Goal: Communication & Community: Answer question/provide support

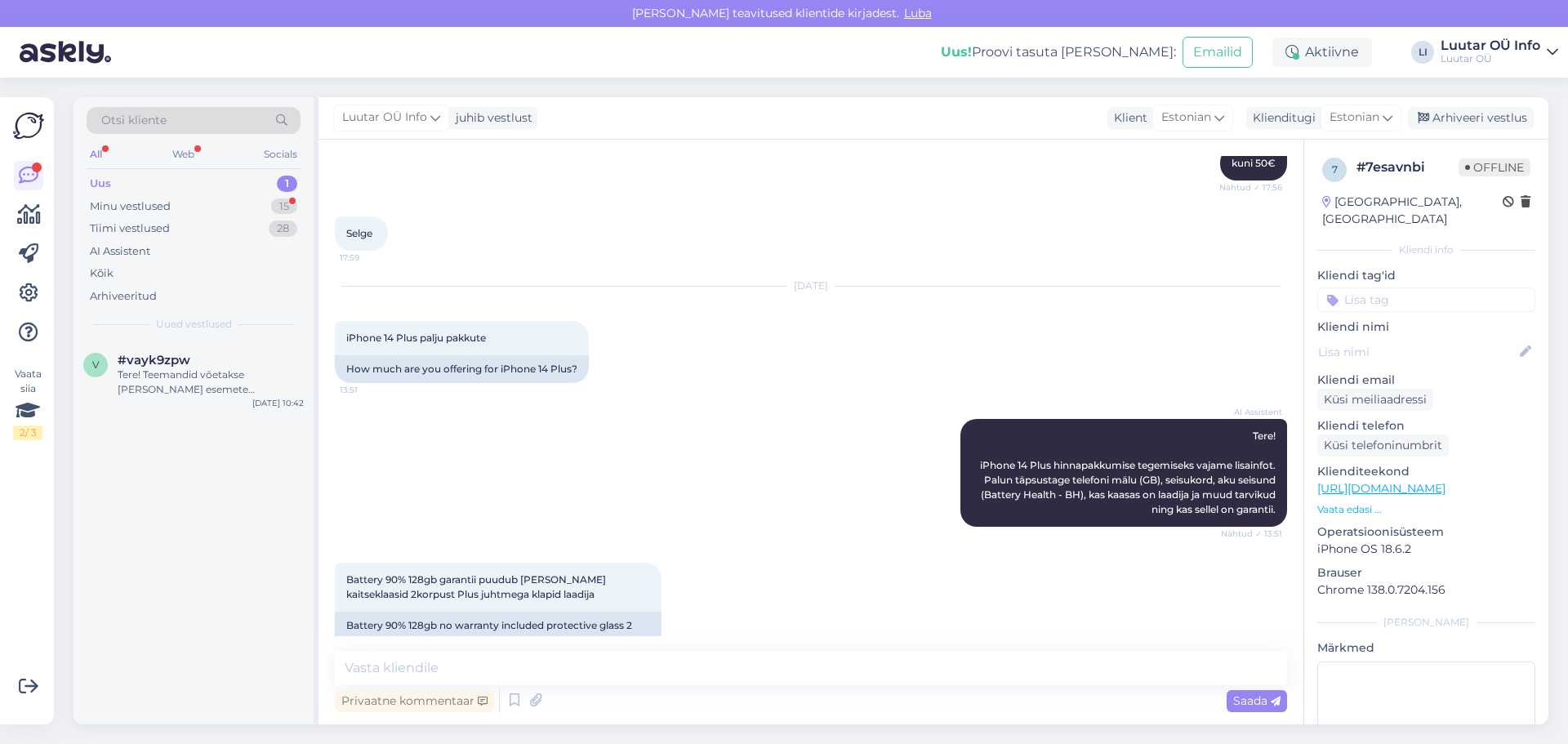
scroll to position [1284, 0]
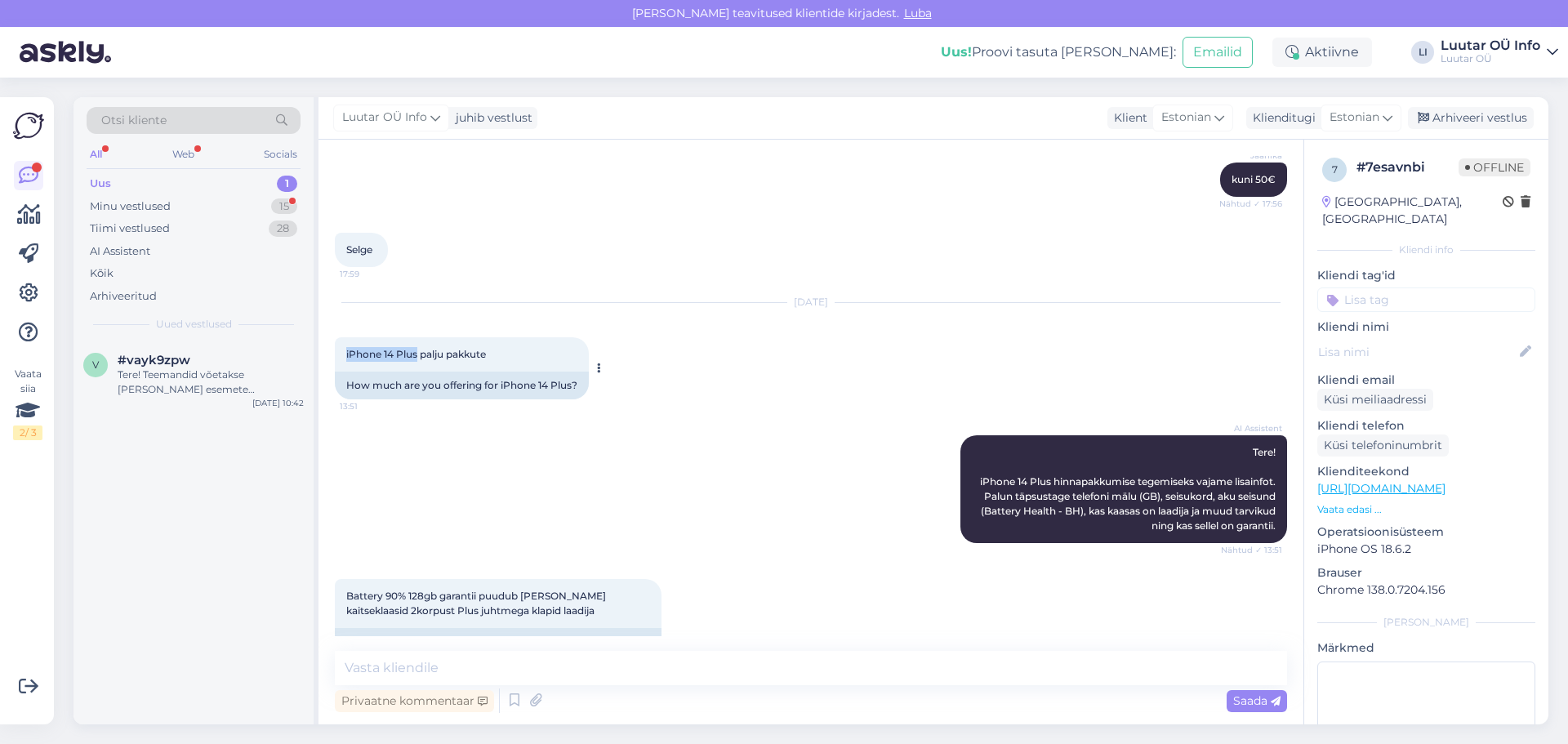
drag, startPoint x: 340, startPoint y: 350, endPoint x: 418, endPoint y: 349, distance: 78.0
click at [418, 349] on div "iPhone 14 Plus palju pakkute 13:51" at bounding box center [462, 354] width 254 height 34
copy span "iPhone 14 Plus"
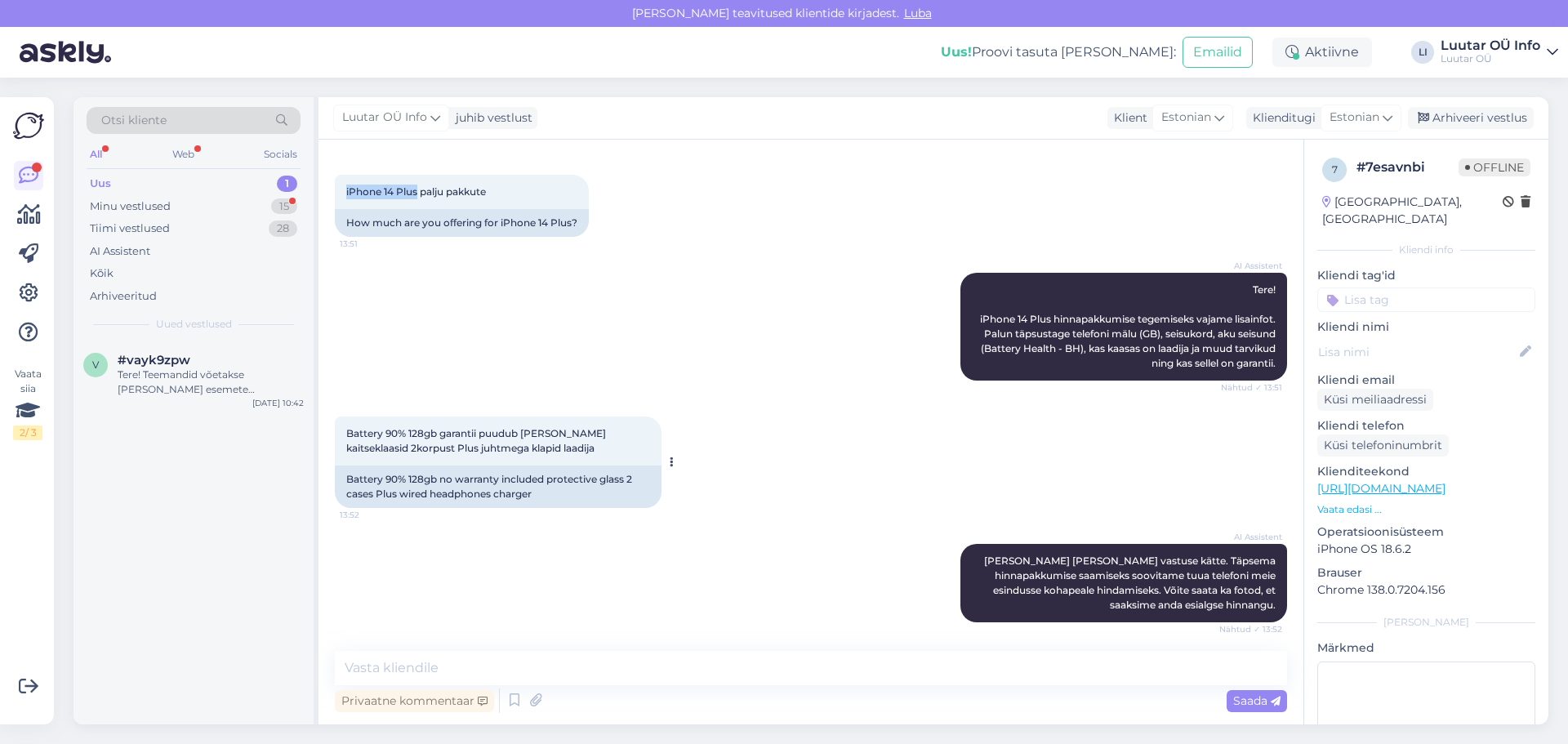
scroll to position [1448, 0]
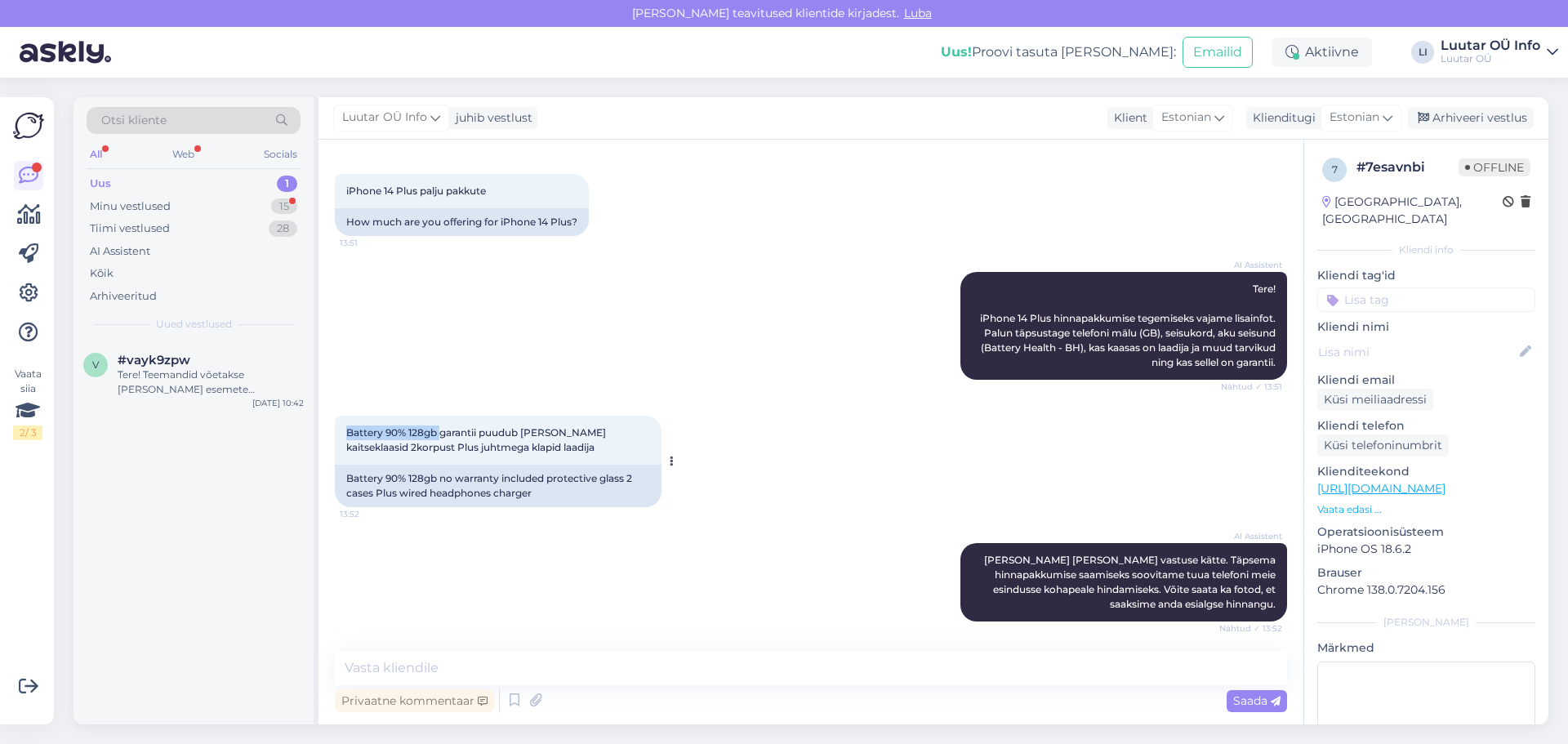
drag, startPoint x: 344, startPoint y: 433, endPoint x: 443, endPoint y: 434, distance: 99.0
click at [443, 434] on div "Battery 90% 128gb garantii puudub [PERSON_NAME] kaitseklaasid 2korpust Plus juh…" at bounding box center [498, 440] width 327 height 49
copy span "Battery 90% 128gb"
click at [401, 672] on textarea at bounding box center [811, 668] width 952 height 34
type textarea "Kuni 200€ saame telefoni eest pakkuda"
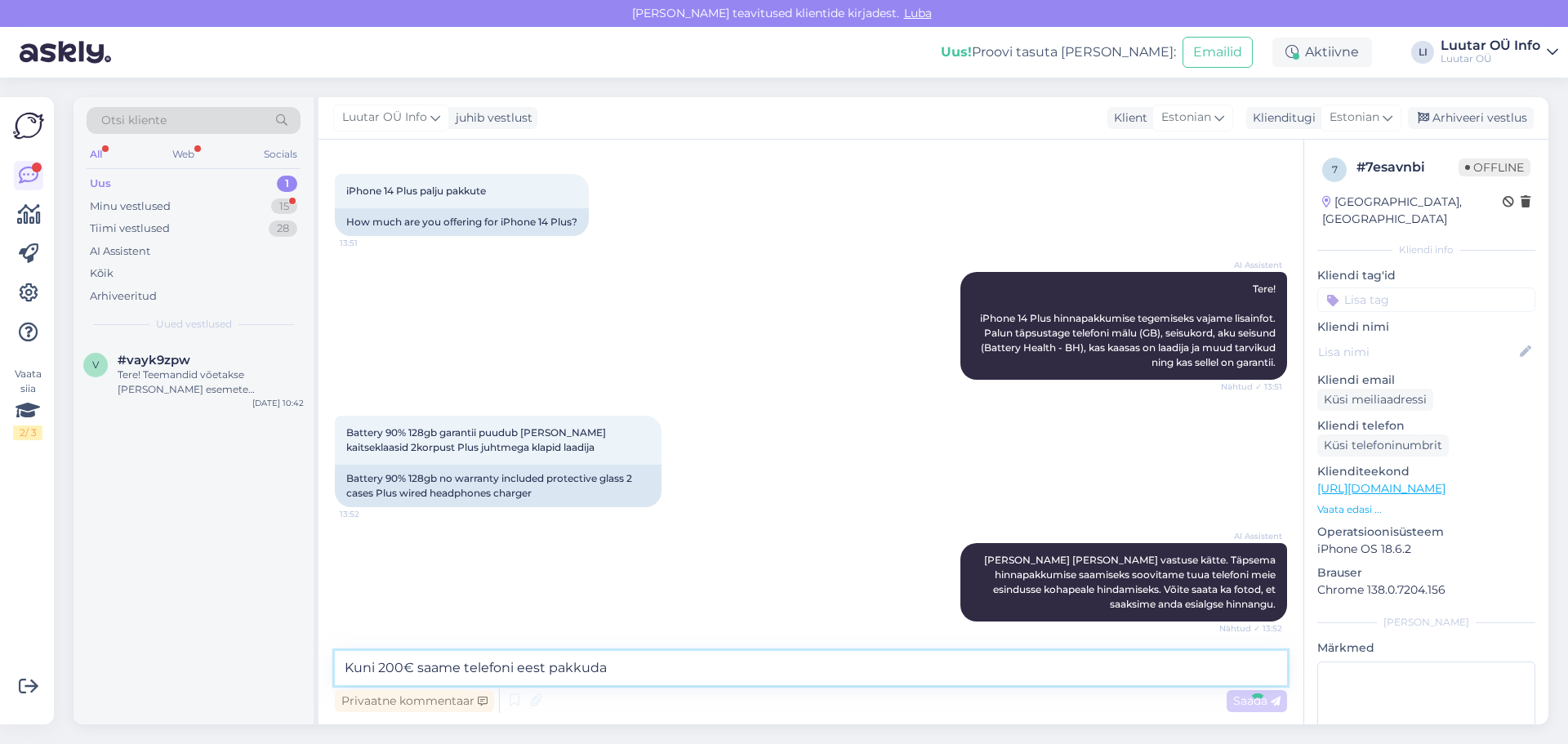
scroll to position [1845, 0]
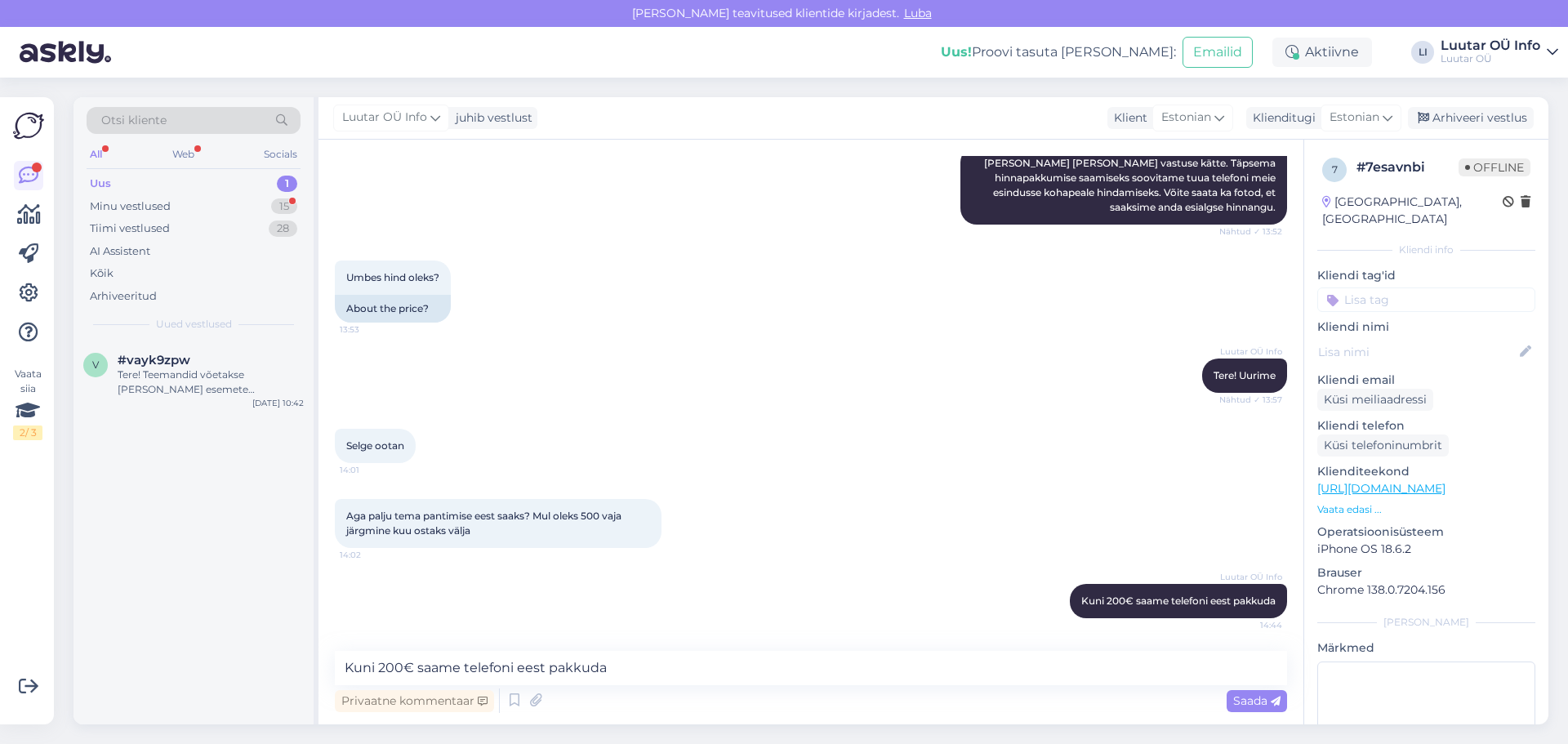
click at [97, 179] on div "Uus" at bounding box center [100, 183] width 22 height 17
click at [163, 366] on span "#bjlsf5t0" at bounding box center [145, 360] width 55 height 15
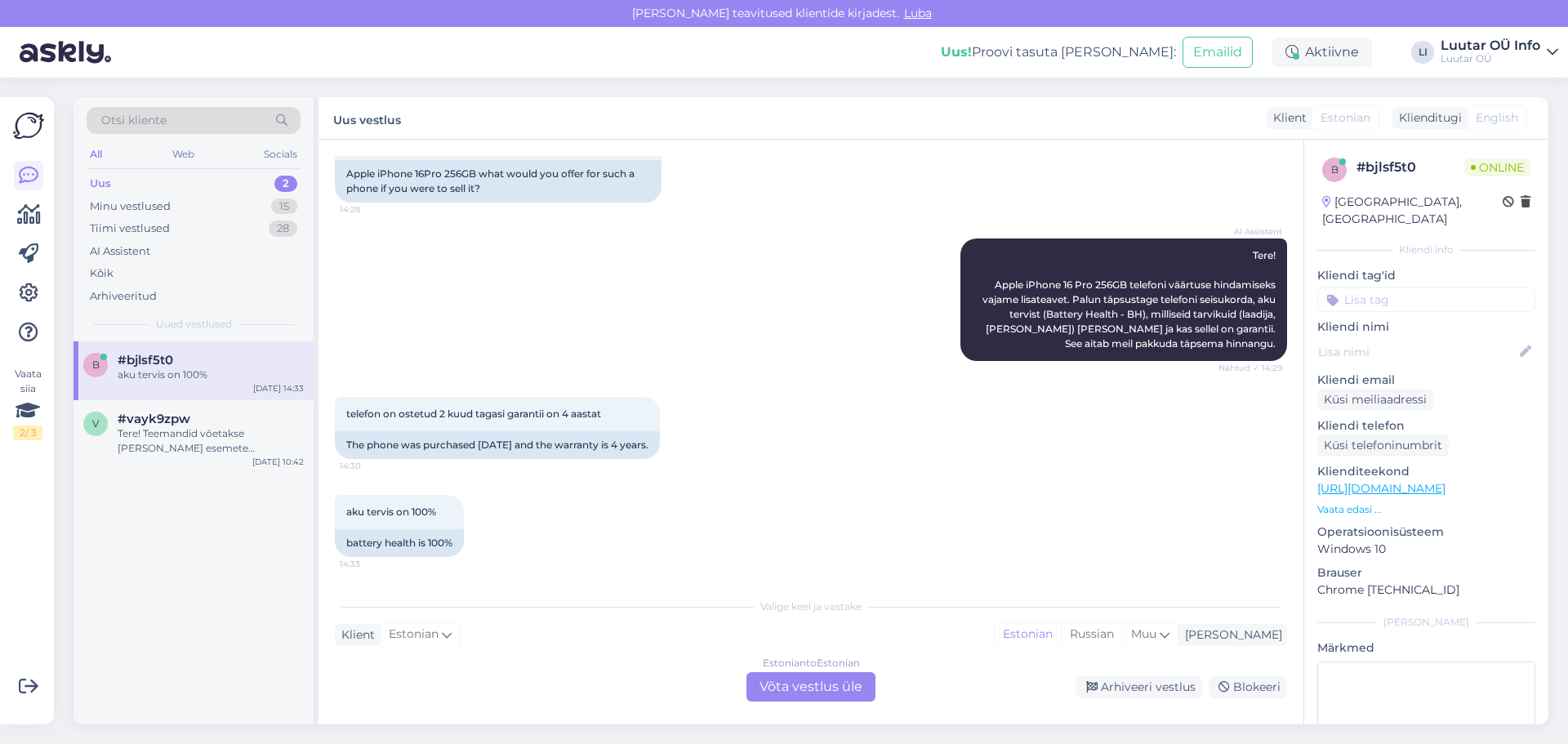
scroll to position [0, 0]
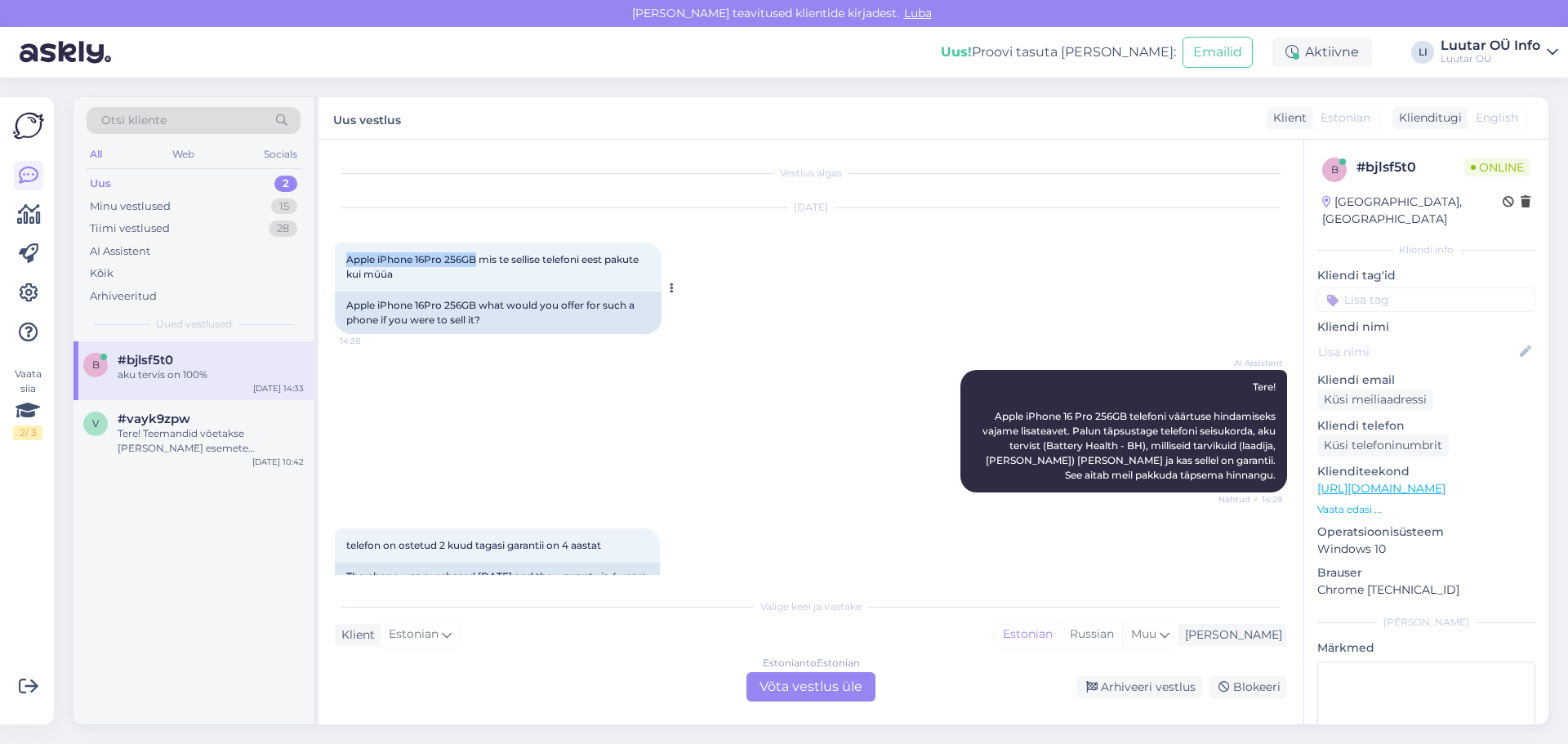
drag, startPoint x: 346, startPoint y: 258, endPoint x: 477, endPoint y: 256, distance: 131.0
click at [477, 256] on div "Apple iPhone 16Pro 256GB mis te sellise telefoni eest pakute kui müüa 14:28" at bounding box center [498, 267] width 327 height 49
copy span "Apple iPhone 16Pro 256GB"
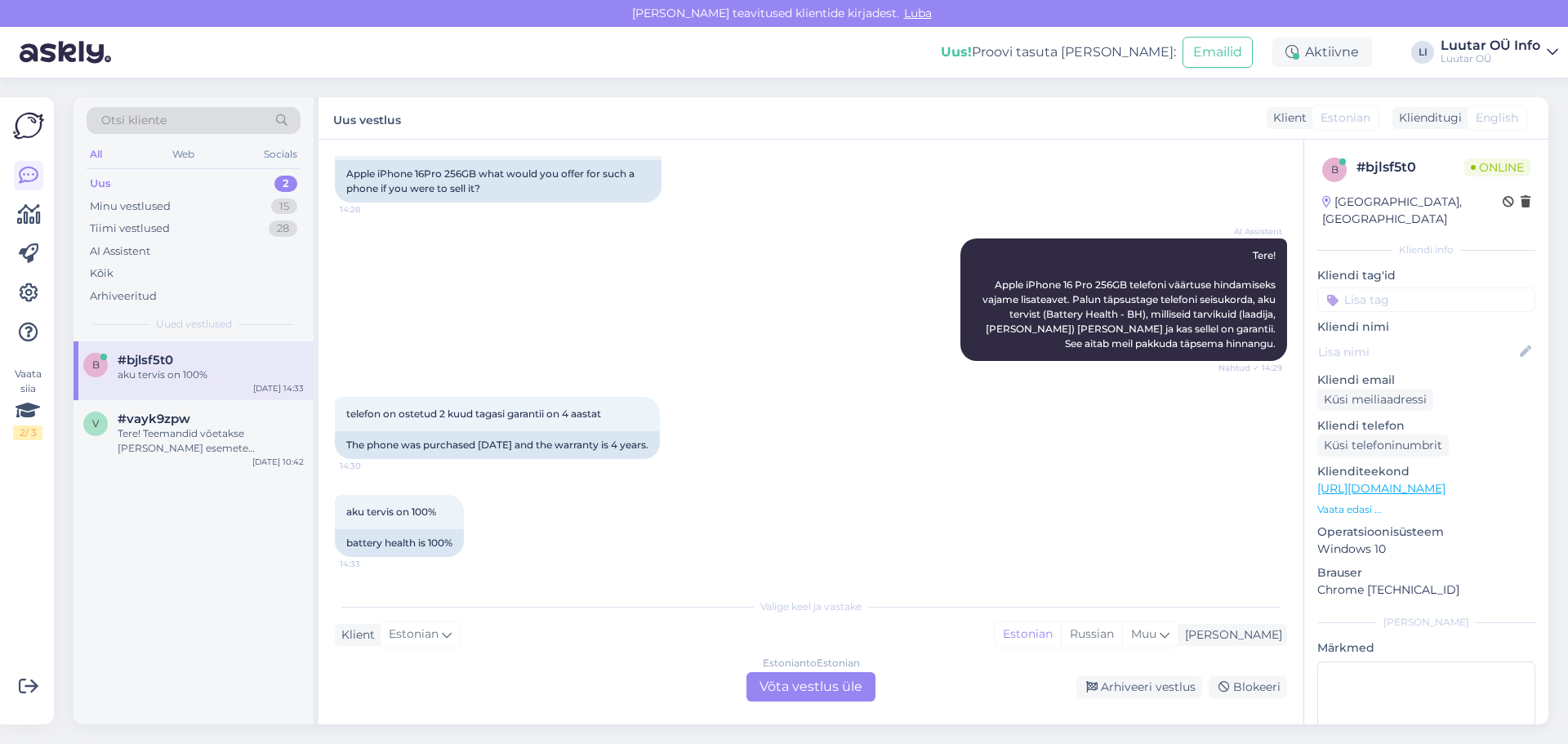
scroll to position [146, 0]
click at [791, 688] on div "Estonian to Estonian Võta vestlus üle" at bounding box center [811, 687] width 129 height 30
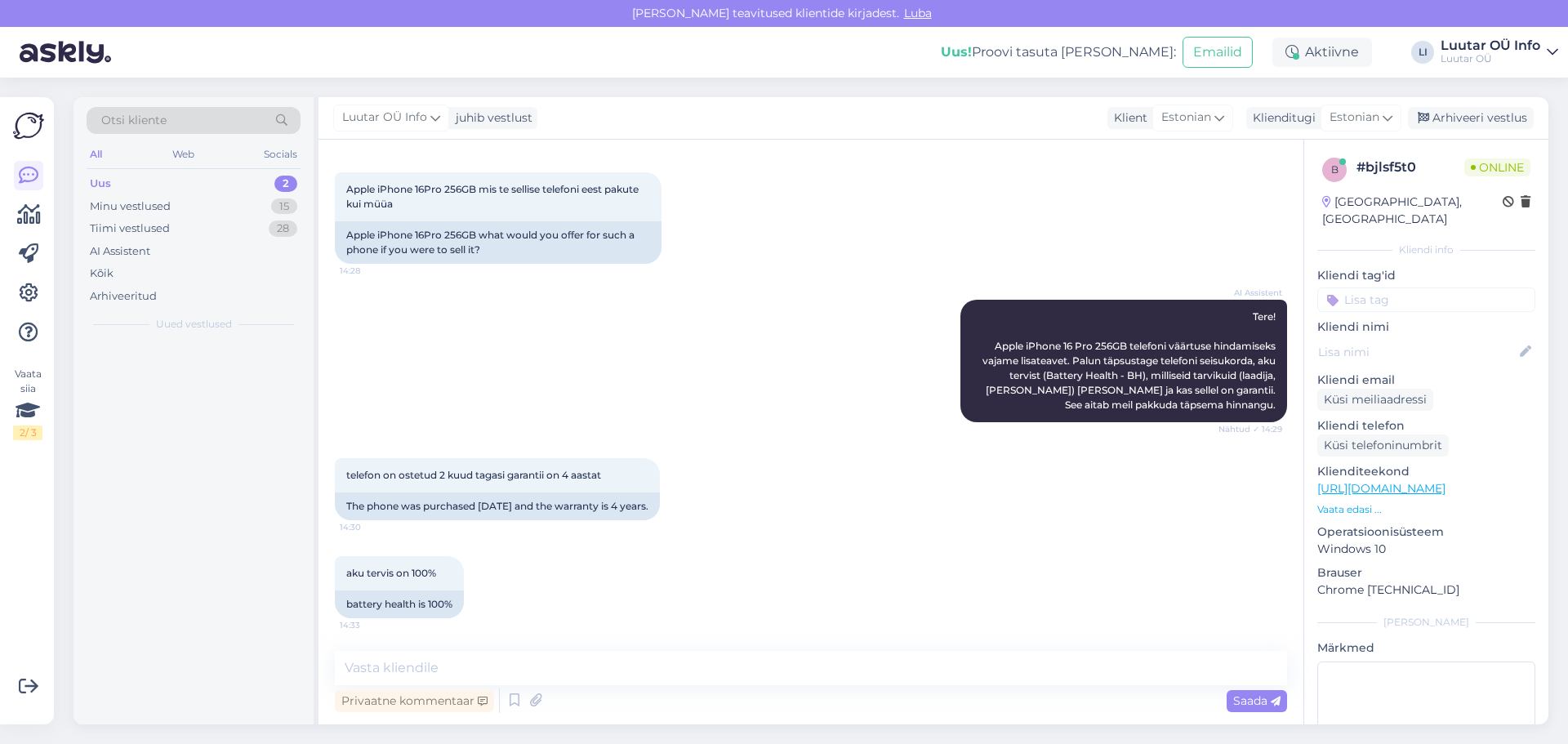
scroll to position [85, 0]
click at [411, 671] on textarea at bounding box center [811, 668] width 952 height 34
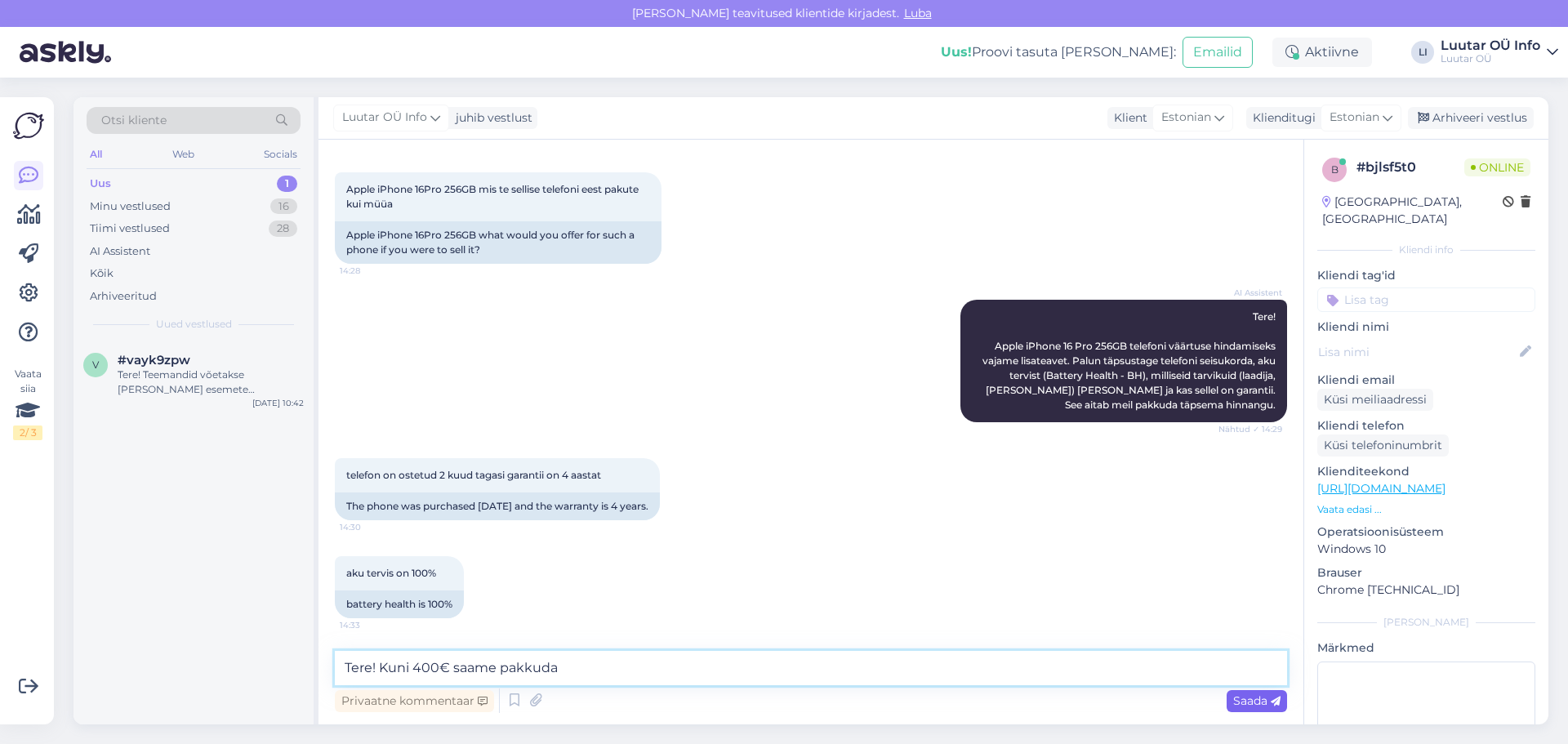
type textarea "Tere! Kuni 400€ saame pakkuda"
click at [1250, 700] on span "Saada" at bounding box center [1257, 701] width 47 height 15
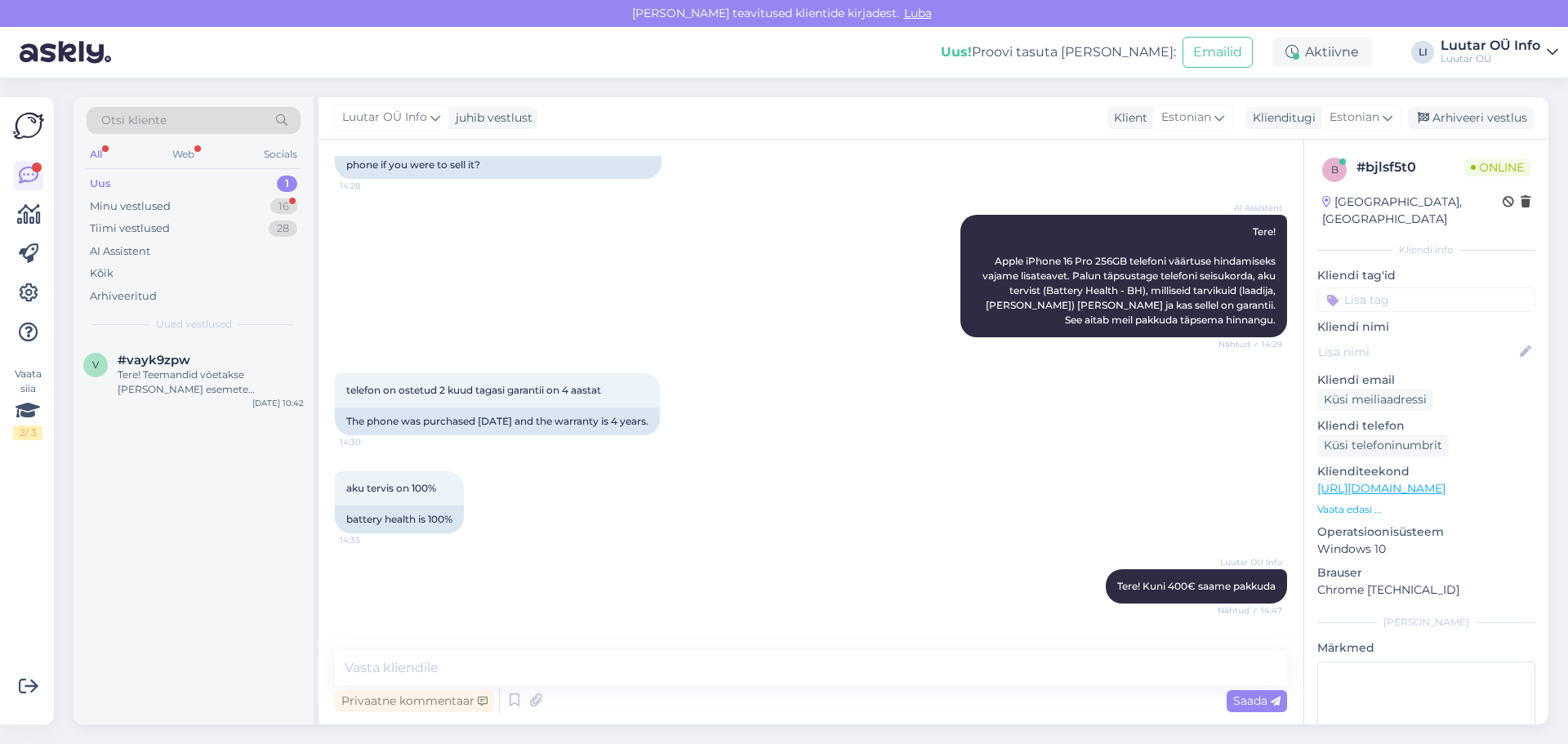
scroll to position [226, 0]
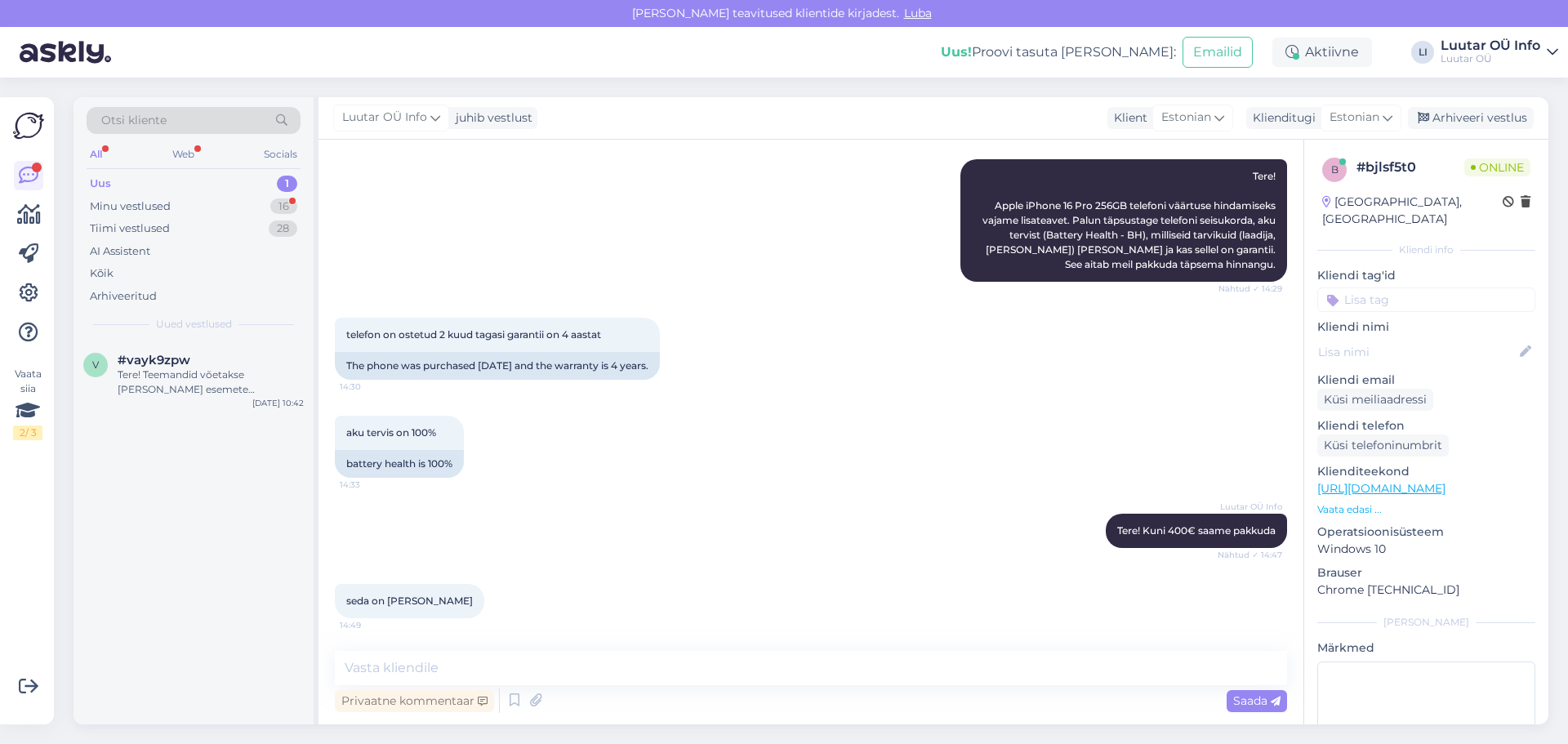
click at [100, 184] on div "Uus" at bounding box center [100, 183] width 22 height 17
click at [187, 378] on div "Tere! Teemandid võetakse [PERSON_NAME] esemete hindamisel arvesse. Teemantidega…" at bounding box center [210, 382] width 186 height 30
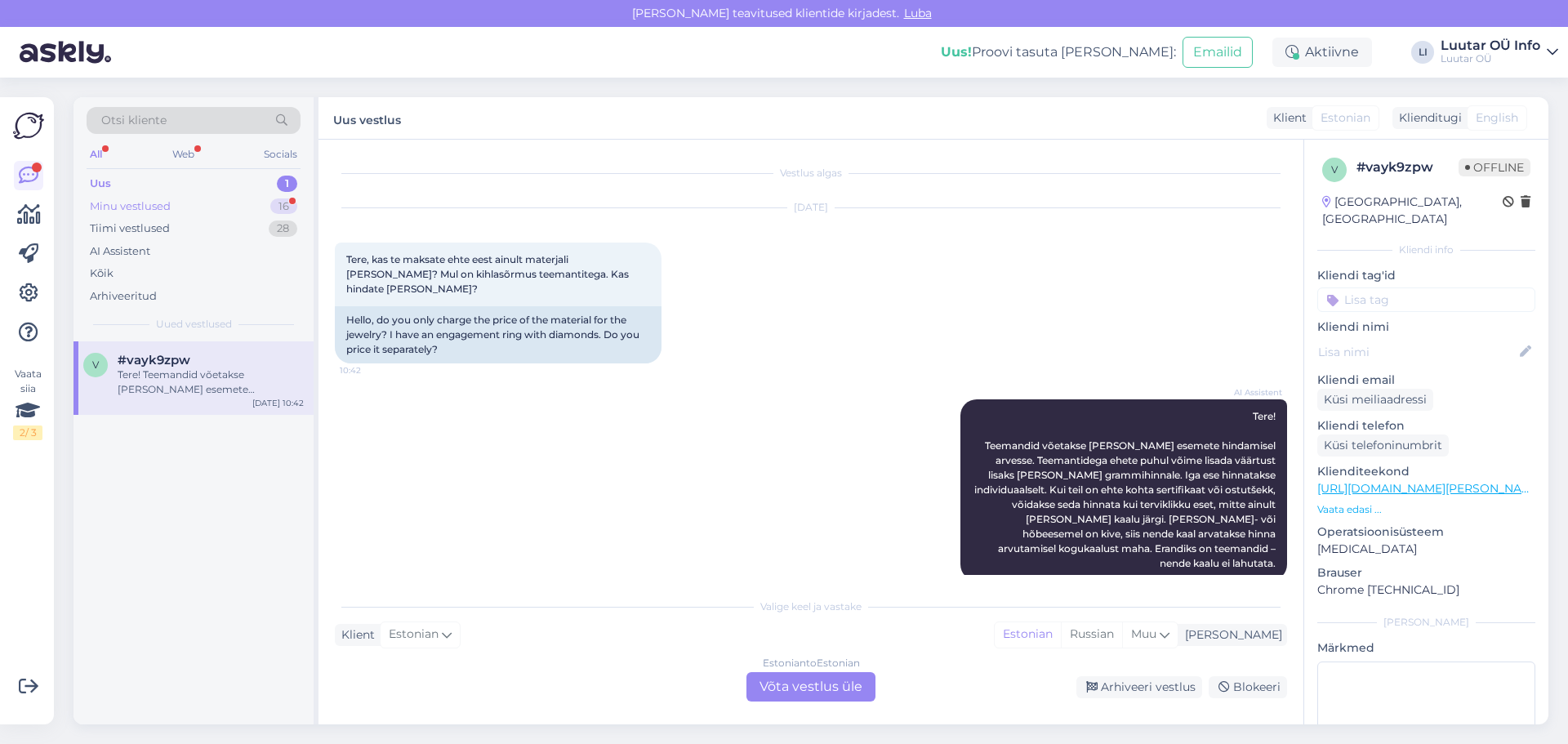
click at [282, 201] on div "16" at bounding box center [283, 206] width 27 height 17
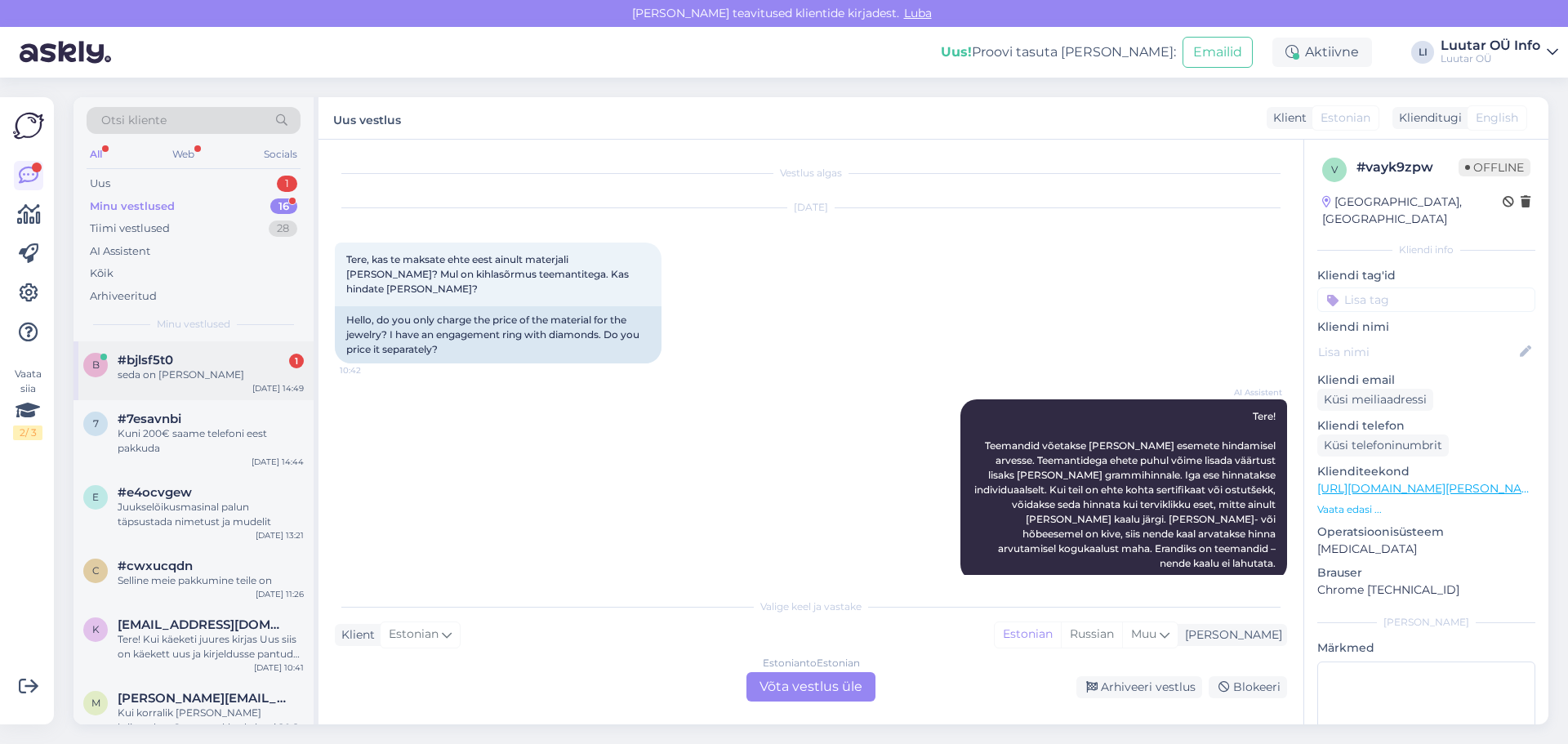
click at [189, 369] on div "seda on [PERSON_NAME]" at bounding box center [210, 374] width 186 height 15
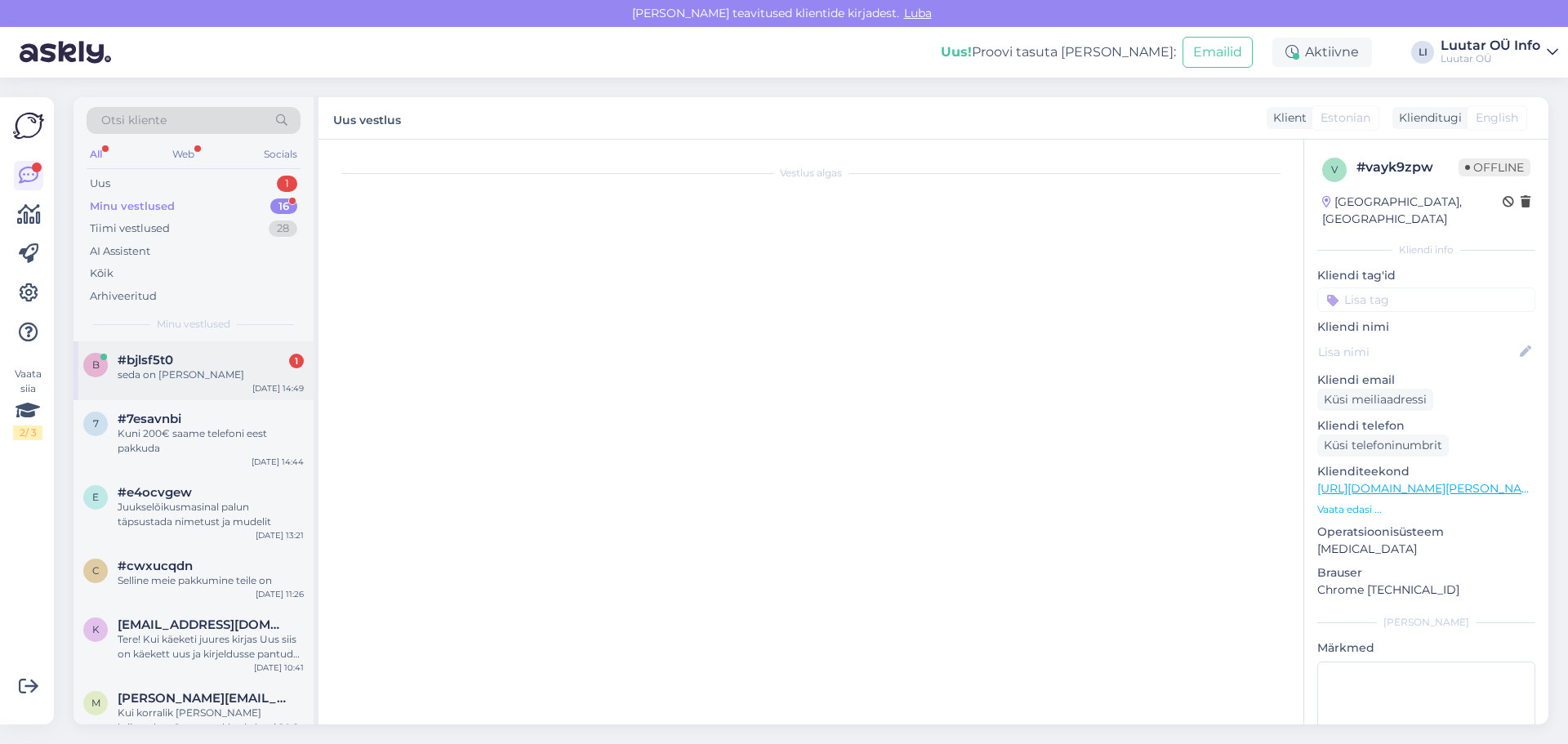
scroll to position [226, 0]
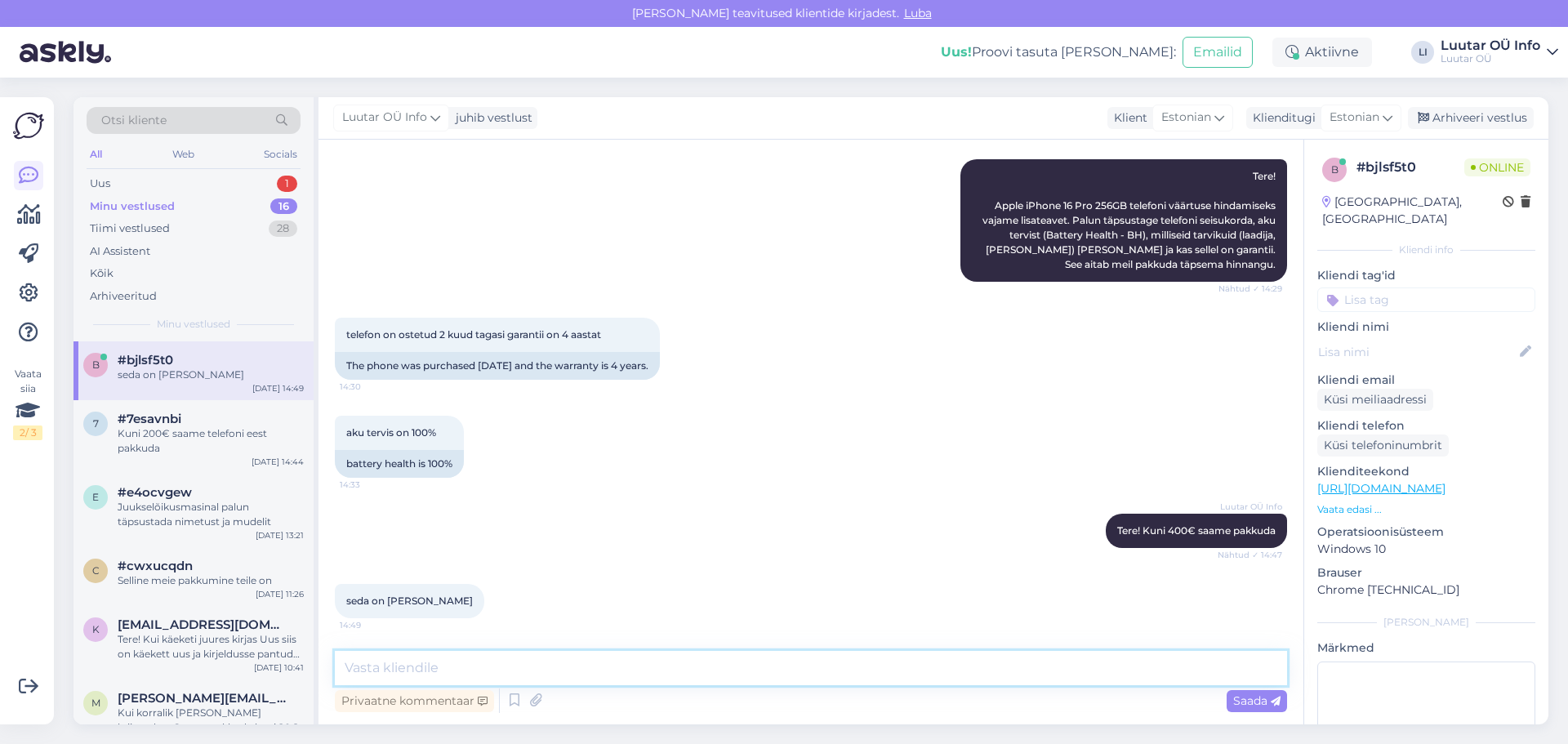
click at [372, 667] on textarea at bounding box center [811, 668] width 952 height 34
type textarea "Selline meie pakumine on"
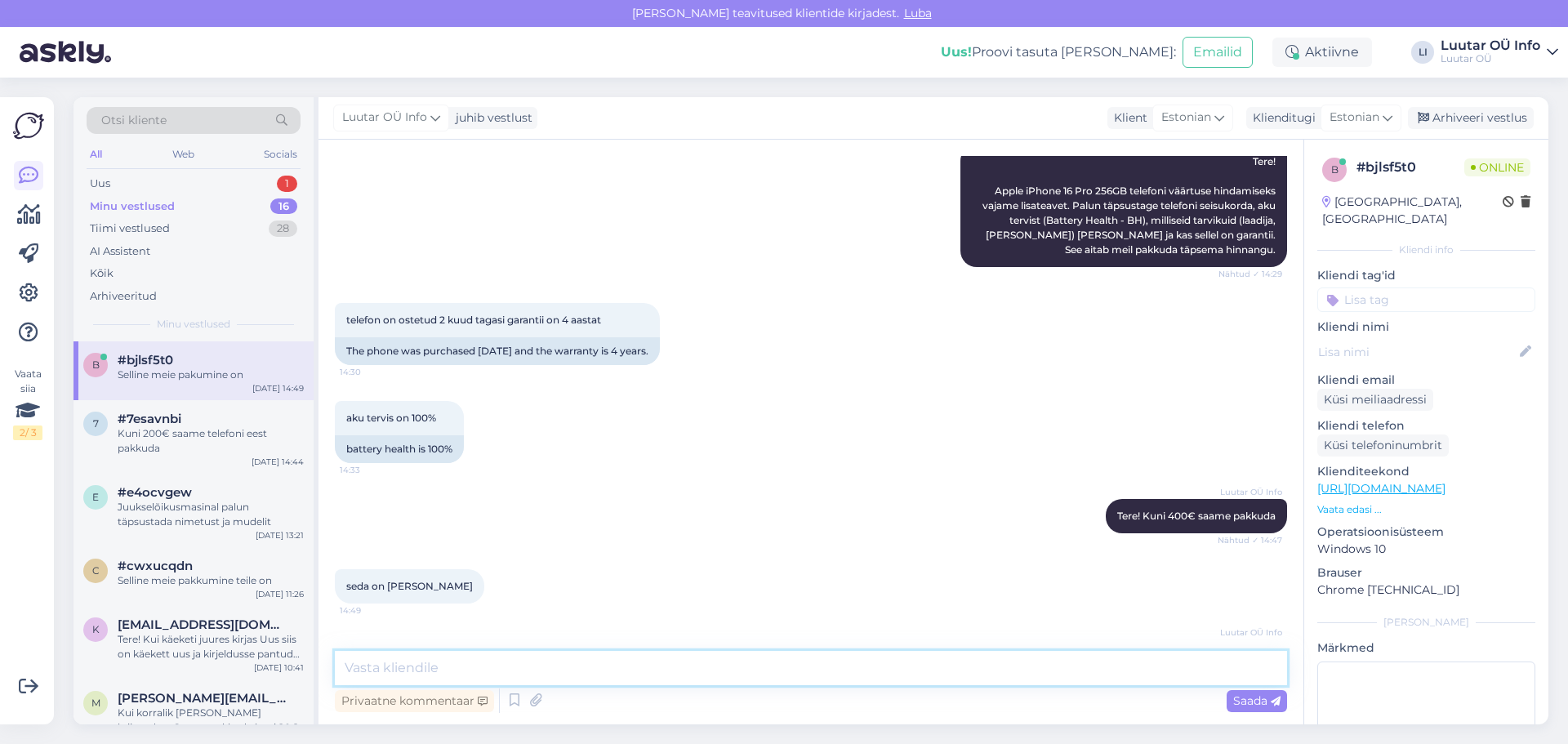
scroll to position [296, 0]
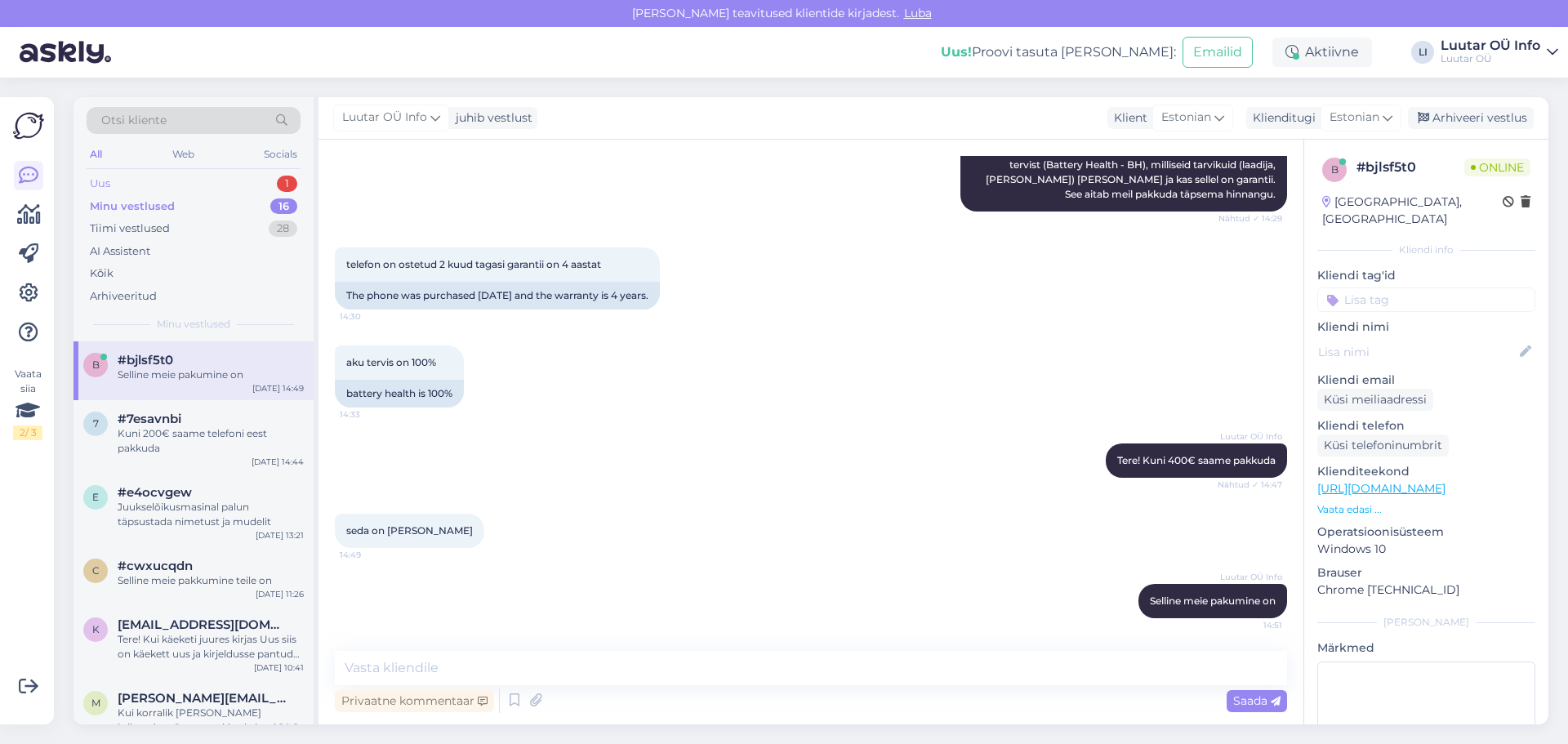
click at [283, 179] on div "1" at bounding box center [287, 183] width 21 height 17
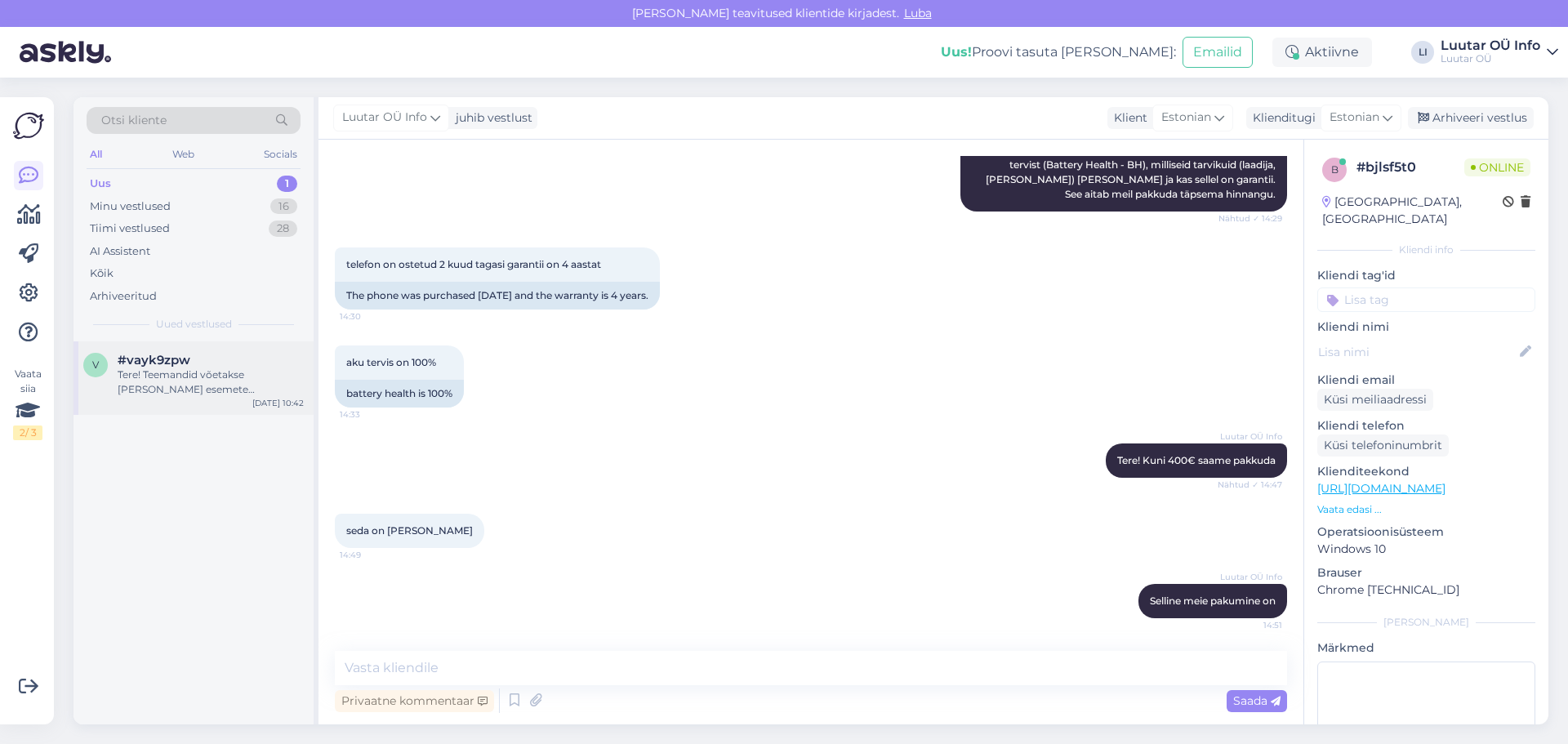
click at [189, 390] on div "Tere! Teemandid võetakse [PERSON_NAME] esemete hindamisel arvesse. Teemantidega…" at bounding box center [210, 382] width 186 height 30
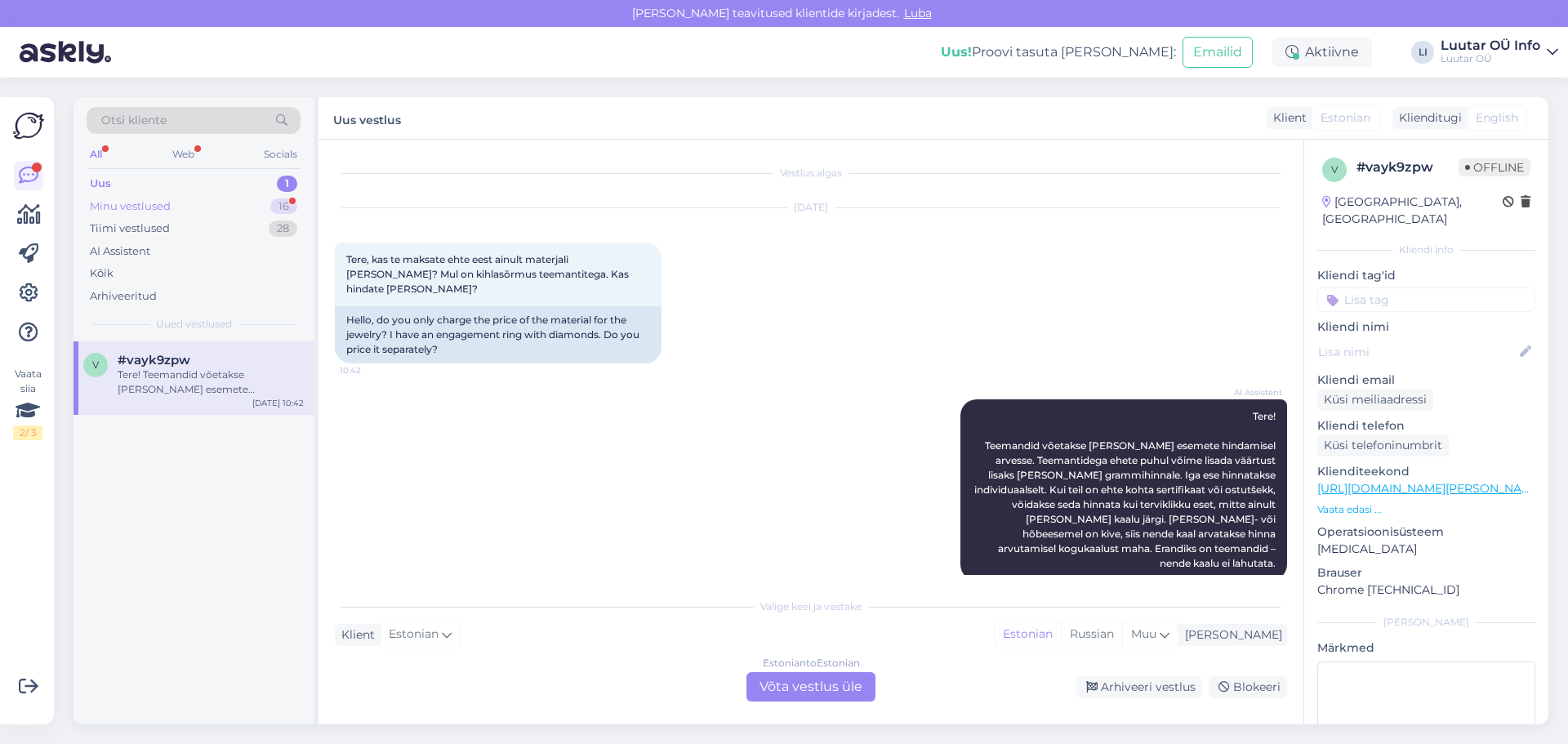
click at [151, 205] on div "Minu vestlused" at bounding box center [130, 206] width 81 height 17
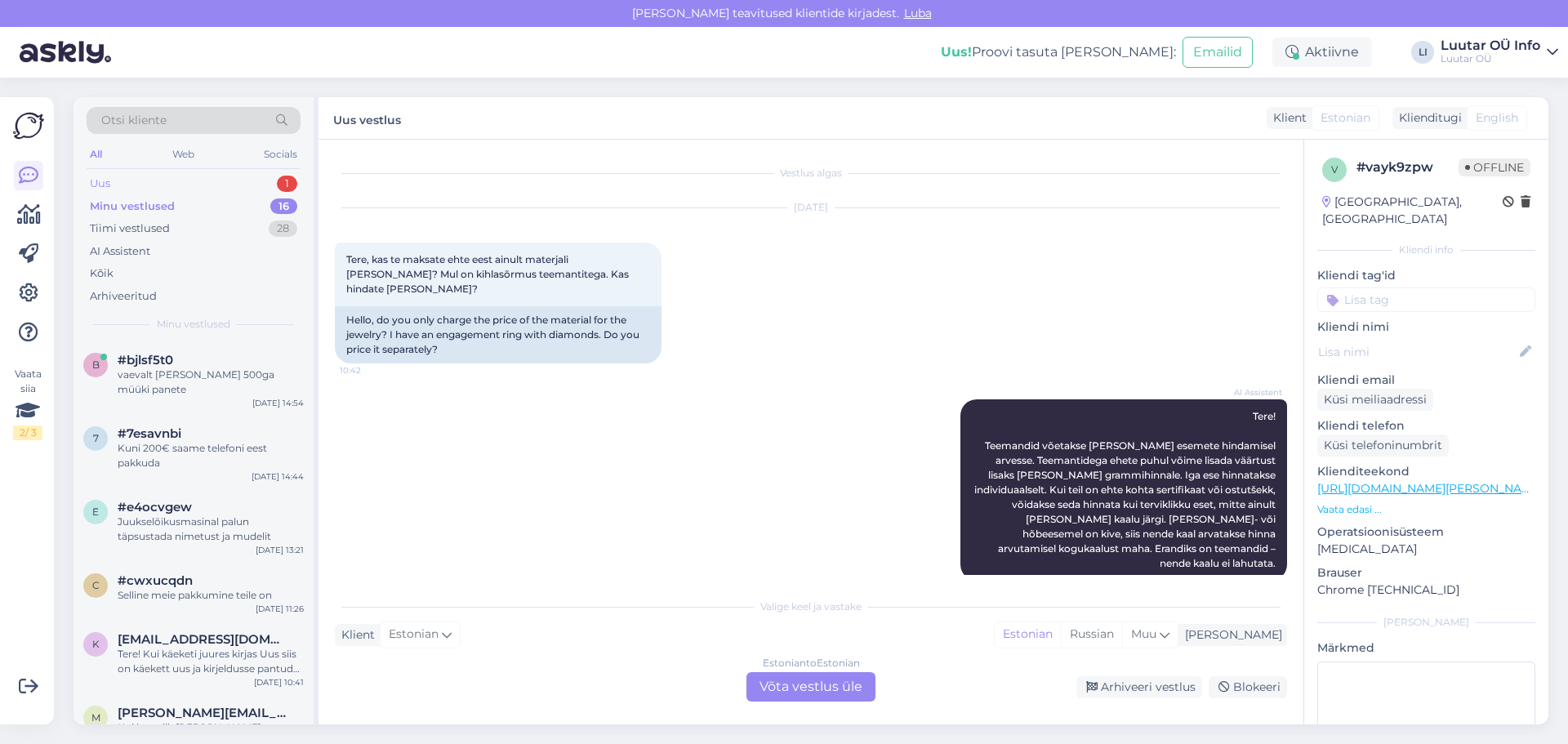
click at [99, 177] on div "Uus" at bounding box center [99, 183] width 21 height 17
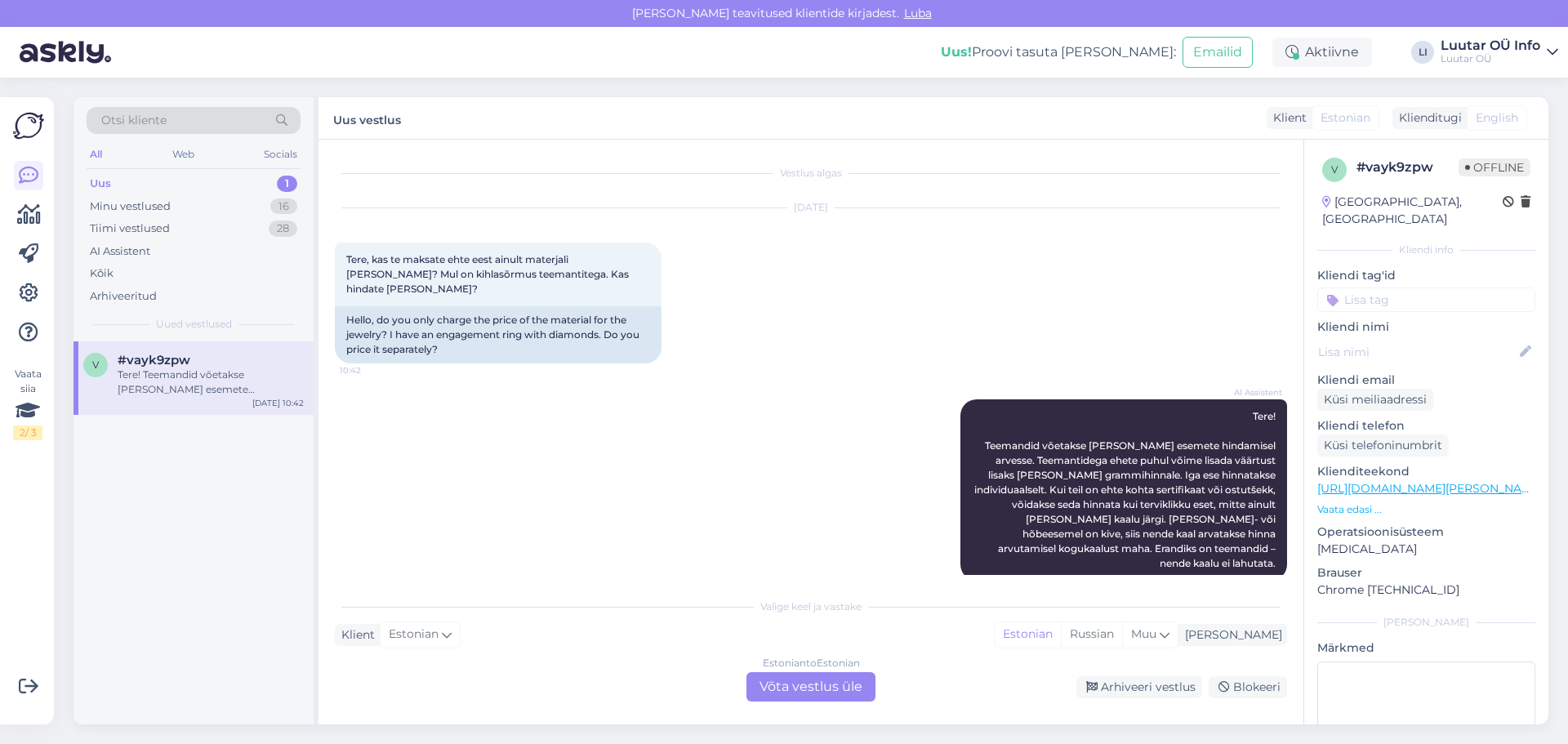
click at [198, 385] on div "Tere! Teemandid võetakse [PERSON_NAME] esemete hindamisel arvesse. Teemantidega…" at bounding box center [210, 382] width 186 height 30
click at [882, 281] on div "[DATE] Tere, kas te maksate ehte eest ainult materjali [PERSON_NAME]? Mul on ki…" at bounding box center [811, 286] width 952 height 191
